Goal: Information Seeking & Learning: Learn about a topic

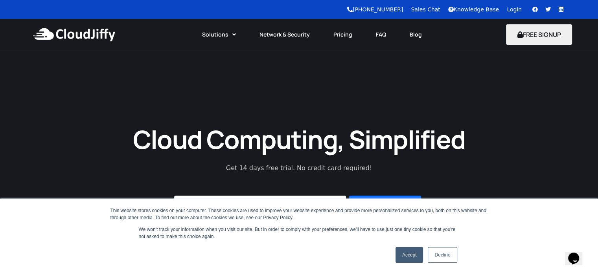
click at [409, 257] on link "Accept" at bounding box center [409, 255] width 28 height 16
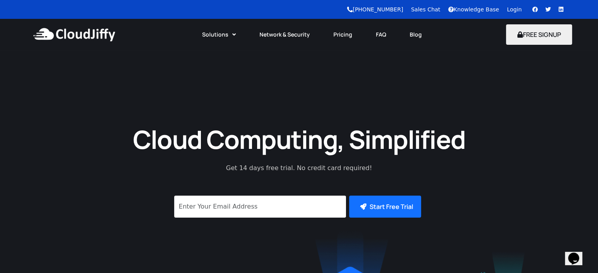
click at [516, 8] on link "Login" at bounding box center [514, 9] width 15 height 6
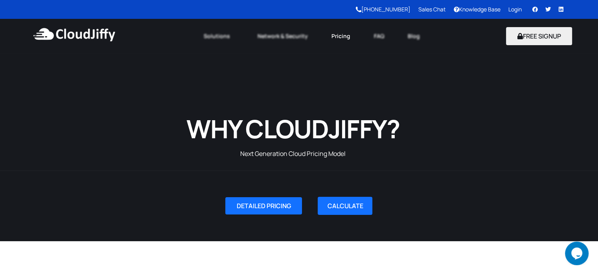
click at [338, 36] on link "Pricing" at bounding box center [341, 36] width 42 height 17
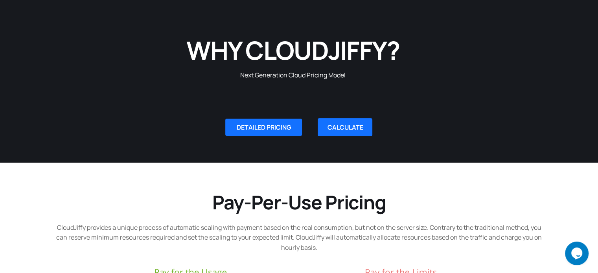
click at [340, 128] on link "CALCULATE" at bounding box center [345, 127] width 55 height 18
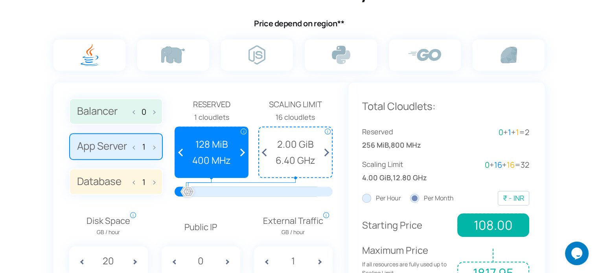
scroll to position [522, 0]
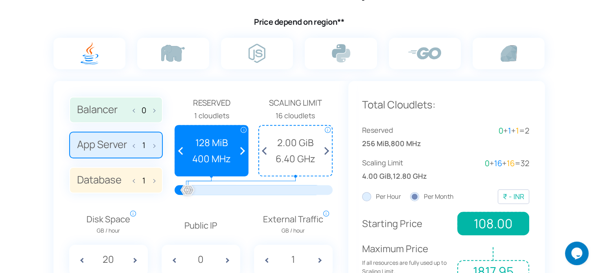
click at [242, 149] on span at bounding box center [240, 151] width 15 height 50
click at [181, 149] on span at bounding box center [182, 151] width 15 height 50
click at [115, 182] on label "Database 1" at bounding box center [116, 180] width 94 height 27
click at [0, 0] on input "Database 1" at bounding box center [0, 0] width 0 height 0
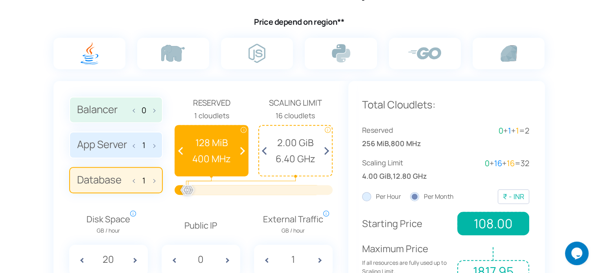
click at [98, 149] on label "App Server 1" at bounding box center [116, 145] width 94 height 27
click at [0, 0] on input "App Server 1" at bounding box center [0, 0] width 0 height 0
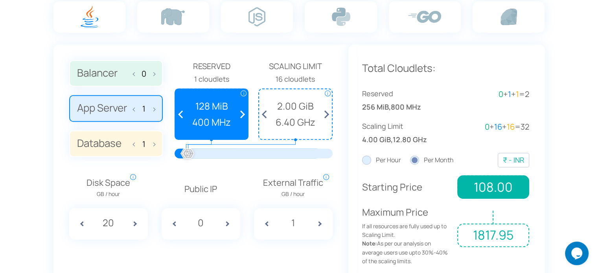
scroll to position [561, 0]
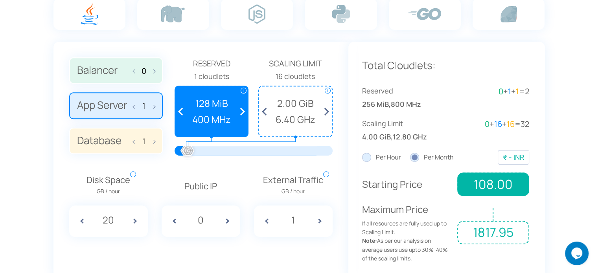
click at [153, 70] on span at bounding box center [152, 70] width 6 height 17
type input "1"
click at [78, 221] on span at bounding box center [79, 221] width 20 height 31
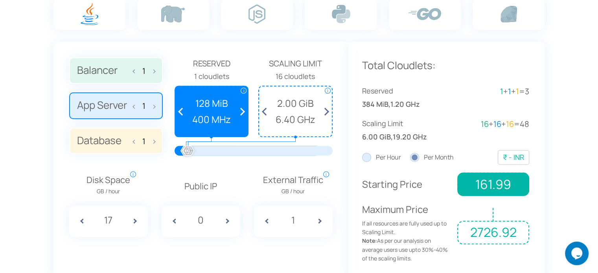
click at [78, 221] on span at bounding box center [79, 221] width 20 height 31
click at [79, 220] on span at bounding box center [79, 221] width 20 height 31
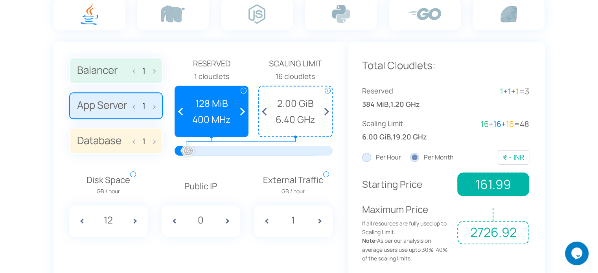
click at [79, 220] on span at bounding box center [79, 221] width 20 height 31
click at [135, 220] on span at bounding box center [138, 221] width 20 height 31
type input "10"
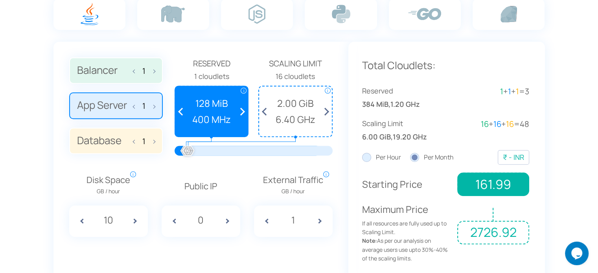
click at [227, 219] on span at bounding box center [231, 221] width 20 height 31
type input "1"
click at [154, 138] on span at bounding box center [152, 140] width 6 height 17
click at [156, 141] on label "Database 3" at bounding box center [116, 141] width 94 height 27
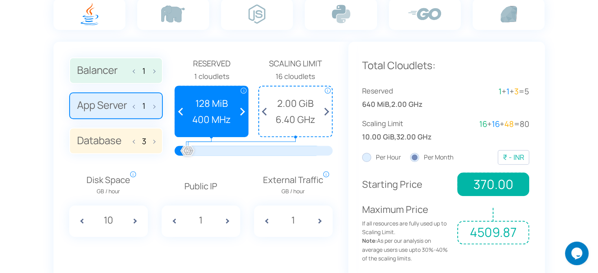
click at [0, 0] on input "Database 3" at bounding box center [0, 0] width 0 height 0
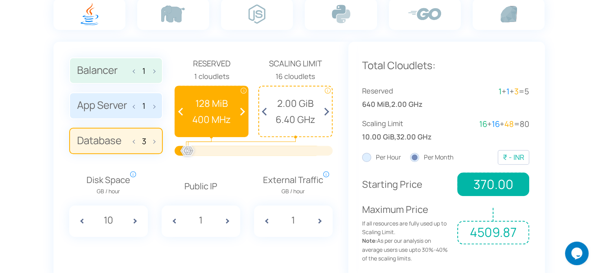
click at [156, 141] on label "Database 3" at bounding box center [116, 141] width 94 height 27
click at [0, 0] on input "Database 3" at bounding box center [0, 0] width 0 height 0
click at [152, 139] on span at bounding box center [152, 140] width 6 height 17
type input "5"
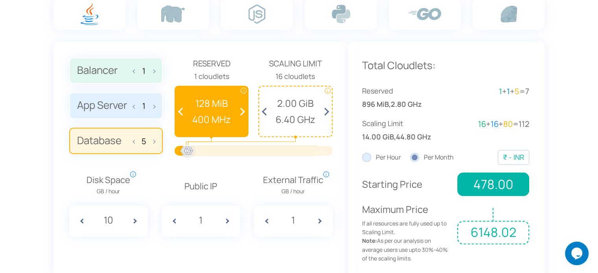
click at [154, 103] on span at bounding box center [152, 105] width 6 height 17
click at [135, 107] on span at bounding box center [136, 105] width 6 height 17
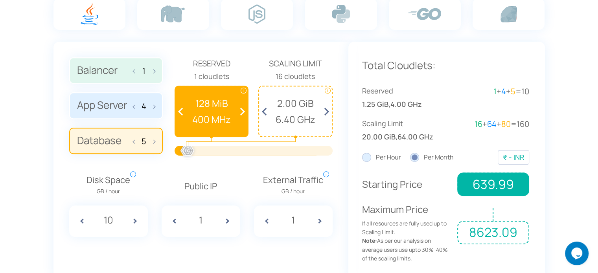
click at [135, 107] on span at bounding box center [136, 105] width 6 height 17
click at [157, 104] on label "App Server 3" at bounding box center [116, 105] width 94 height 27
click at [0, 0] on input "App Server 3" at bounding box center [0, 0] width 0 height 0
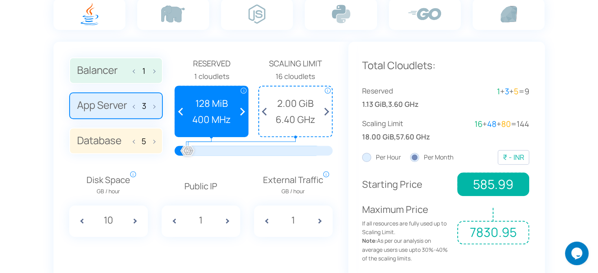
click at [157, 104] on label "App Server 3" at bounding box center [116, 105] width 94 height 27
click at [0, 0] on input "App Server 3" at bounding box center [0, 0] width 0 height 0
click at [155, 104] on label "App Server 3" at bounding box center [116, 105] width 94 height 27
click at [0, 0] on input "App Server 3" at bounding box center [0, 0] width 0 height 0
click at [154, 104] on span at bounding box center [152, 105] width 6 height 17
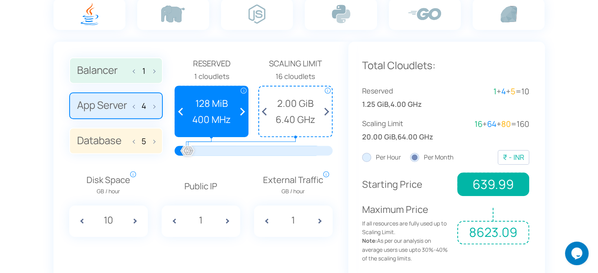
click at [154, 104] on span at bounding box center [152, 105] width 6 height 17
click at [578, 145] on section "Estimate Your Monthly Costs Price depend on region** 1 5 5 Reserved i i" at bounding box center [299, 107] width 598 height 399
click at [250, 15] on img at bounding box center [256, 13] width 17 height 19
click at [0, 0] on input "radio" at bounding box center [0, 0] width 0 height 0
click at [333, 14] on img at bounding box center [341, 14] width 18 height 18
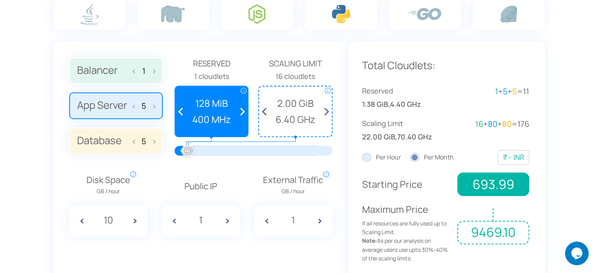
click at [0, 0] on input "radio" at bounding box center [0, 0] width 0 height 0
click at [94, 23] on img at bounding box center [90, 14] width 18 height 22
click at [0, 0] on input "radio" at bounding box center [0, 0] width 0 height 0
click at [134, 104] on span at bounding box center [136, 105] width 6 height 17
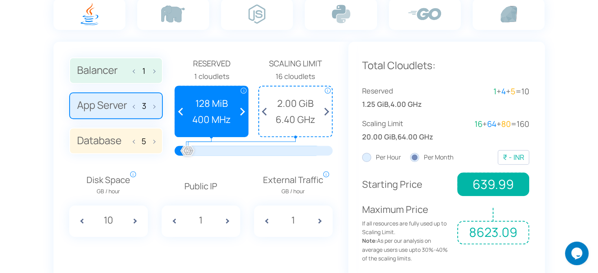
click at [134, 104] on span at bounding box center [136, 105] width 6 height 17
click at [154, 105] on span at bounding box center [152, 105] width 6 height 17
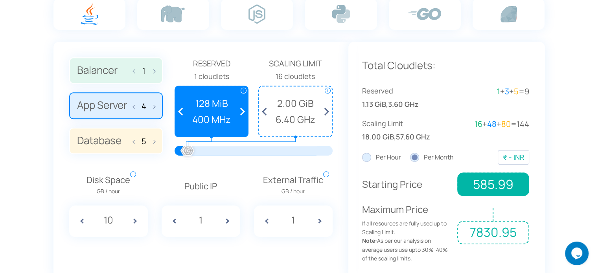
click at [154, 105] on span at bounding box center [152, 105] width 6 height 17
type input "5"
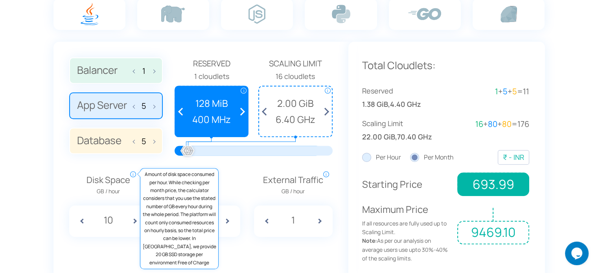
click at [133, 174] on span "i" at bounding box center [133, 174] width 6 height 6
